Goal: Navigation & Orientation: Find specific page/section

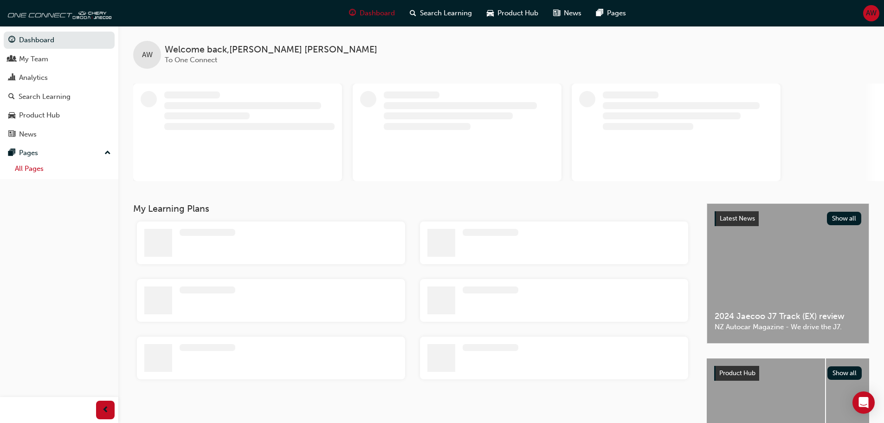
click at [33, 170] on link "All Pages" at bounding box center [62, 168] width 103 height 14
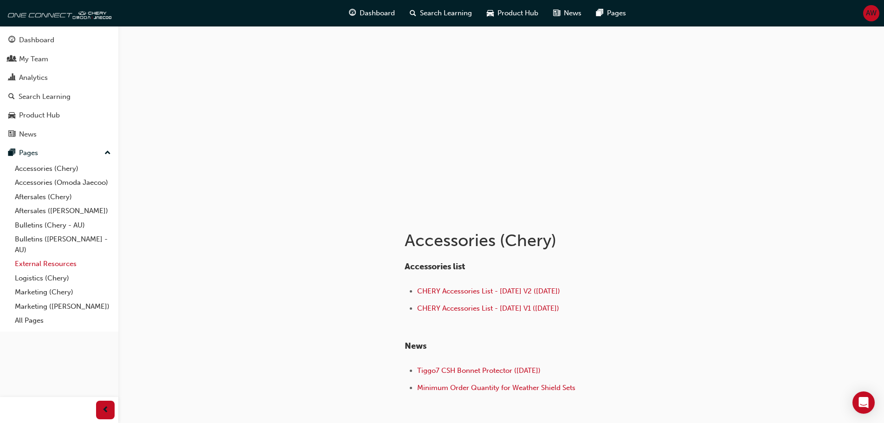
click at [34, 265] on link "External Resources" at bounding box center [62, 264] width 103 height 14
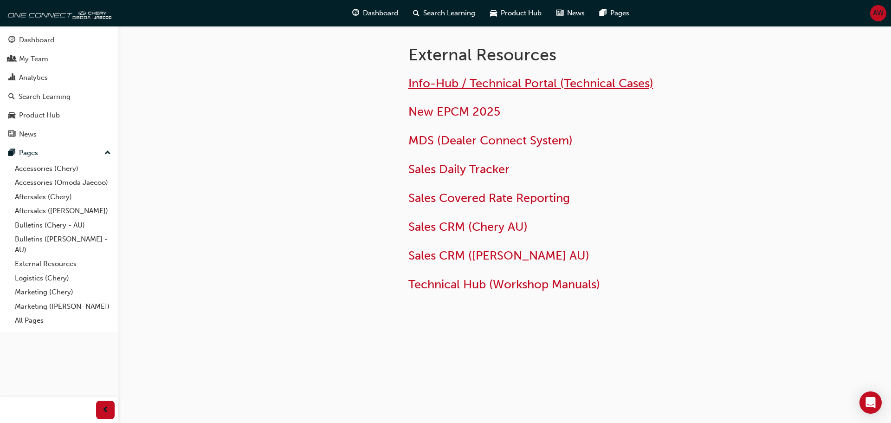
click at [486, 89] on span "Info-Hub / Technical Portal (Technical Cases)" at bounding box center [530, 83] width 245 height 14
